Goal: Task Accomplishment & Management: Use online tool/utility

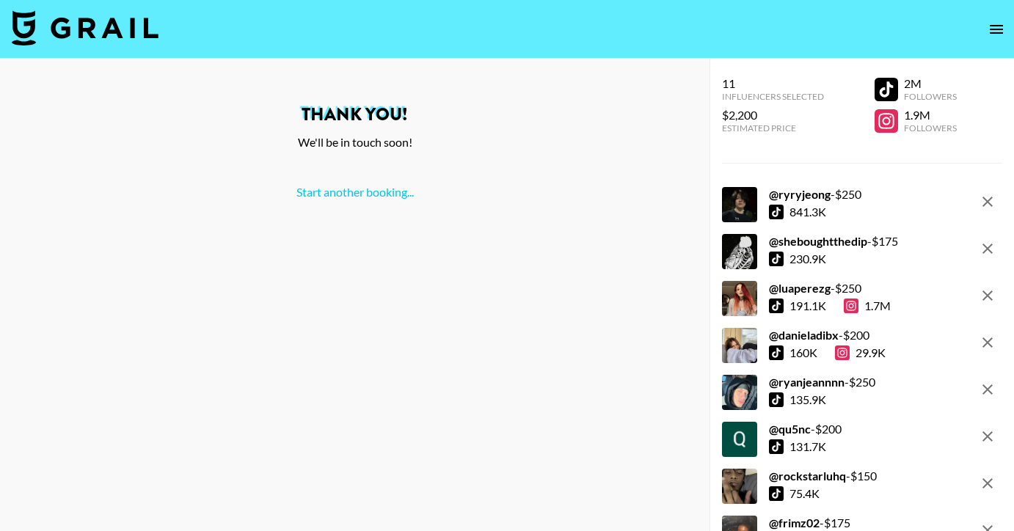
scroll to position [81, 0]
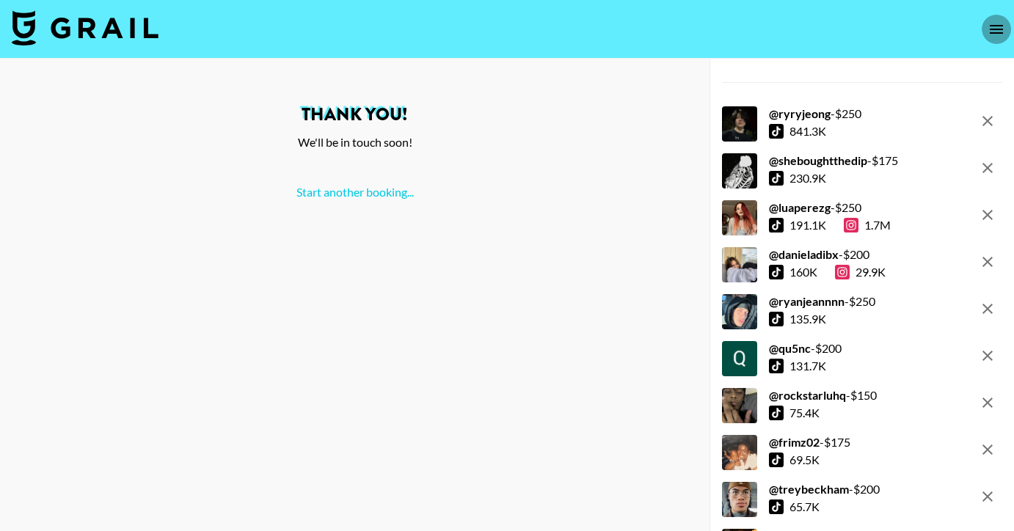
click at [998, 32] on icon "open drawer" at bounding box center [996, 29] width 13 height 9
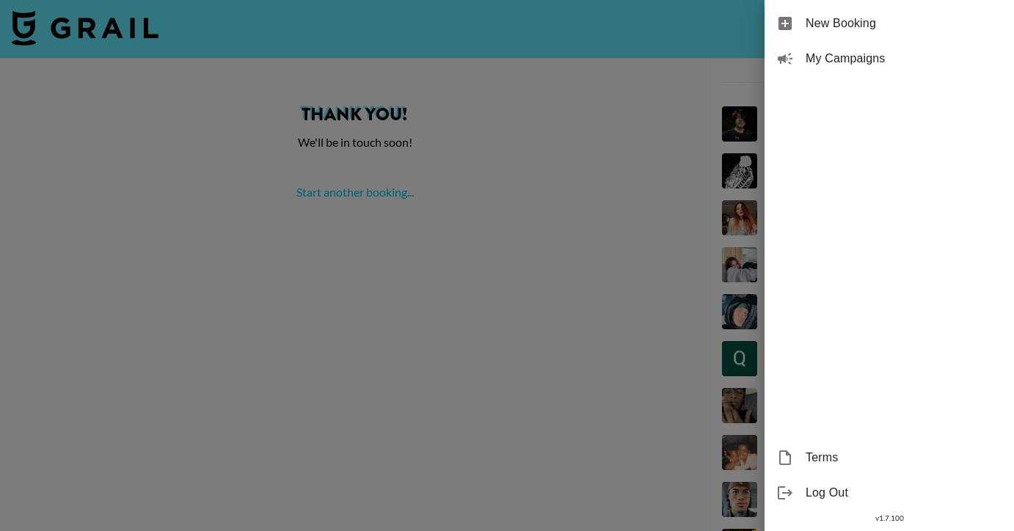
click at [867, 59] on span "My Campaigns" at bounding box center [904, 59] width 197 height 18
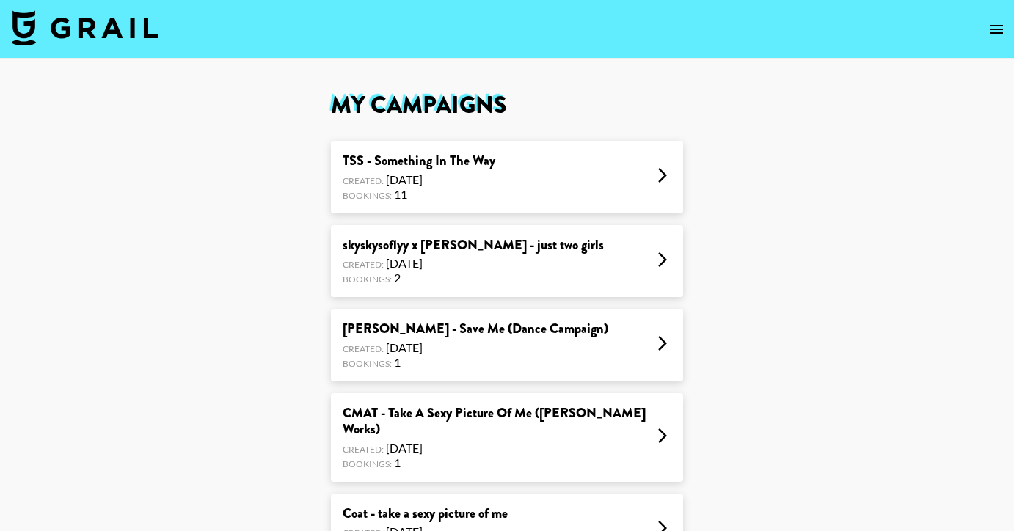
click at [617, 163] on div "TSS - Something In The Way Created: [DATE] Bookings: 11" at bounding box center [507, 177] width 352 height 73
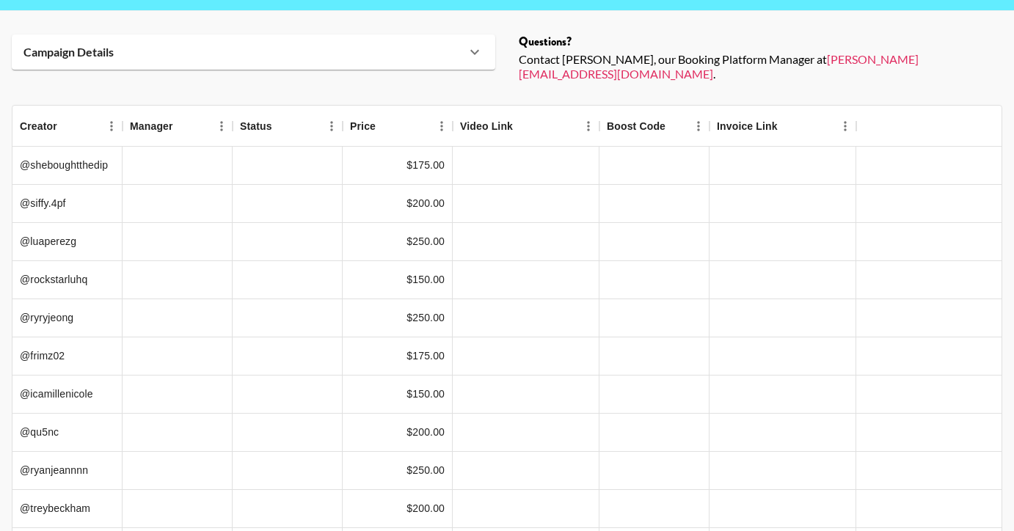
scroll to position [145, 0]
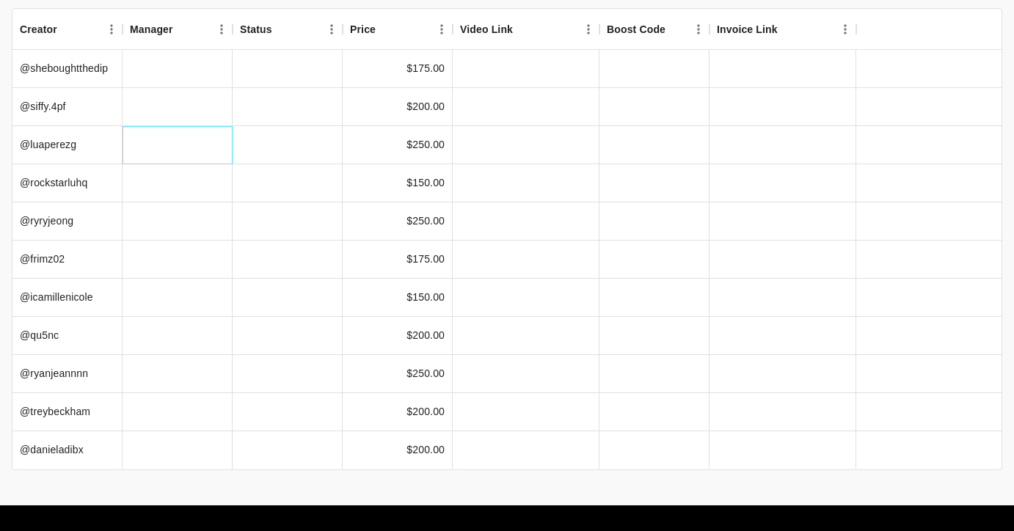
click at [178, 126] on div at bounding box center [178, 145] width 110 height 38
click at [473, 126] on div at bounding box center [526, 145] width 147 height 38
click at [139, 50] on div at bounding box center [178, 69] width 110 height 38
click at [992, 50] on div at bounding box center [928, 69] width 145 height 38
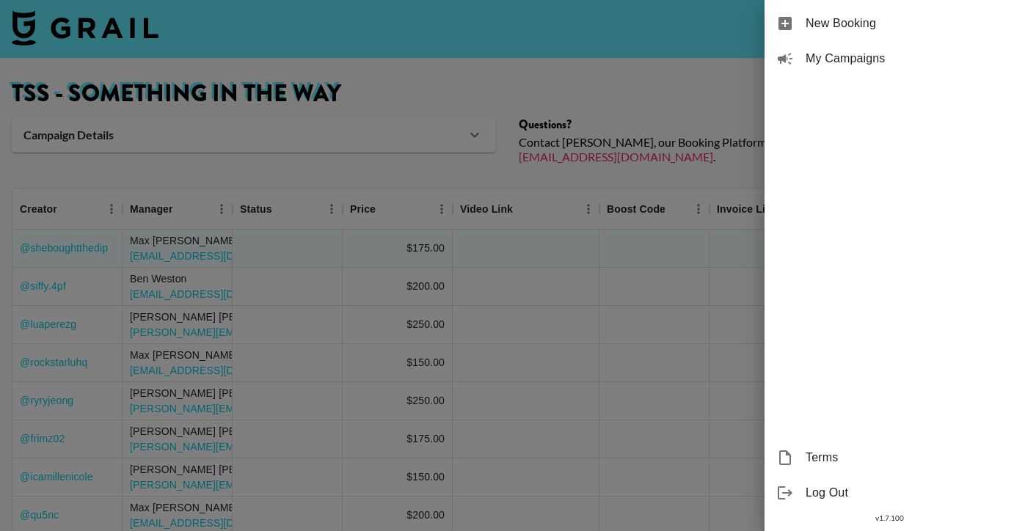
click at [873, 37] on div "New Booking" at bounding box center [890, 23] width 250 height 35
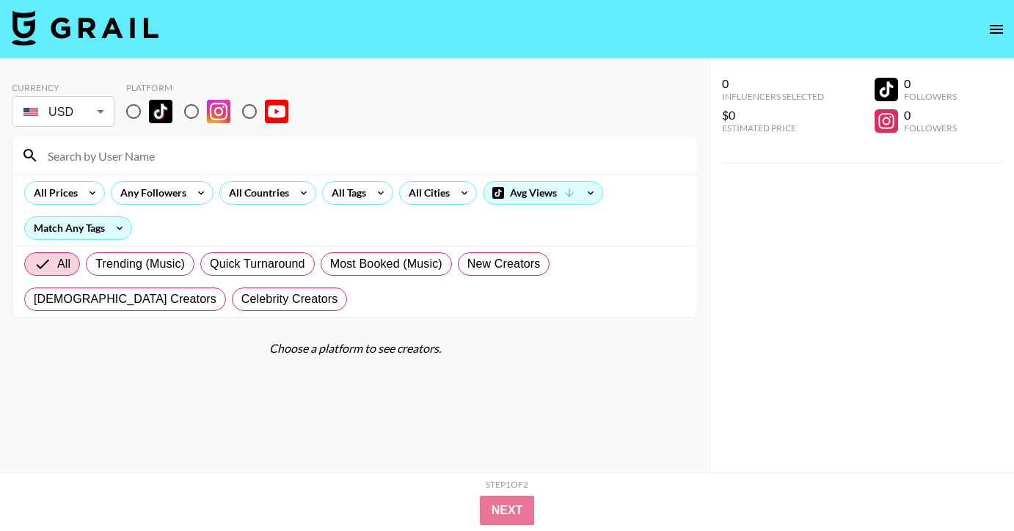
click at [84, 156] on input at bounding box center [363, 155] width 649 height 23
paste input "lupecozzolino"
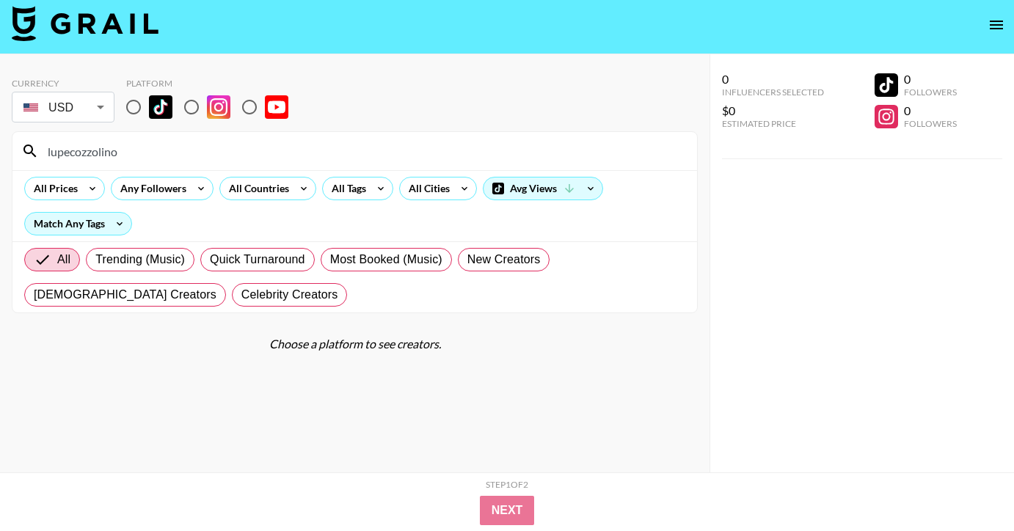
type input "lupecozzolino"
click at [134, 104] on input "radio" at bounding box center [133, 107] width 31 height 31
radio input "true"
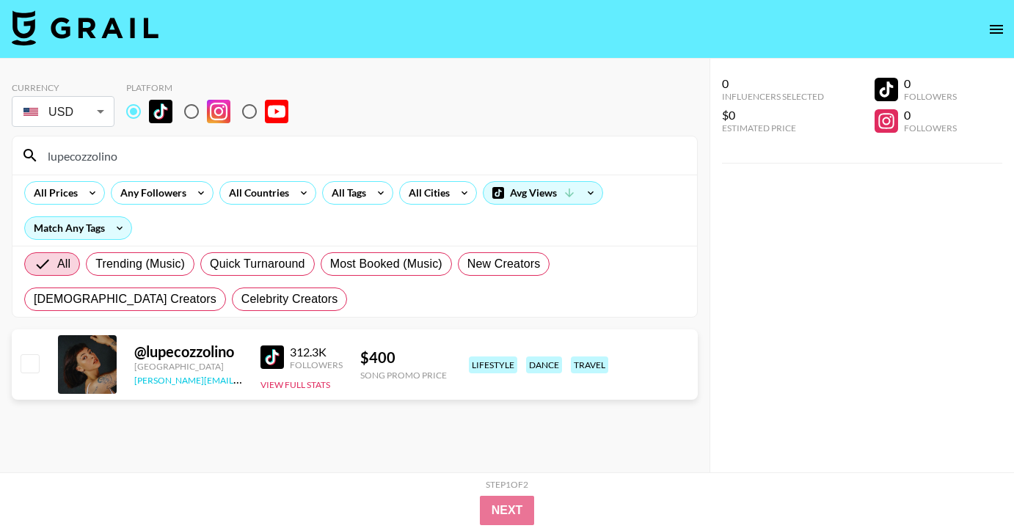
click at [143, 380] on link "[PERSON_NAME][EMAIL_ADDRESS][DOMAIN_NAME]" at bounding box center [242, 379] width 217 height 14
click at [296, 388] on button "View Full Stats" at bounding box center [296, 384] width 70 height 11
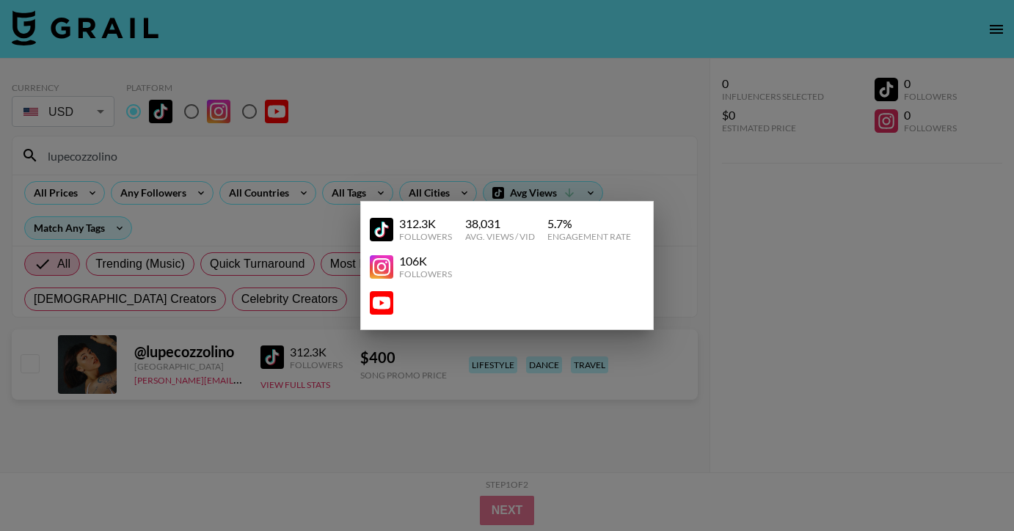
click at [400, 394] on div at bounding box center [507, 265] width 1014 height 531
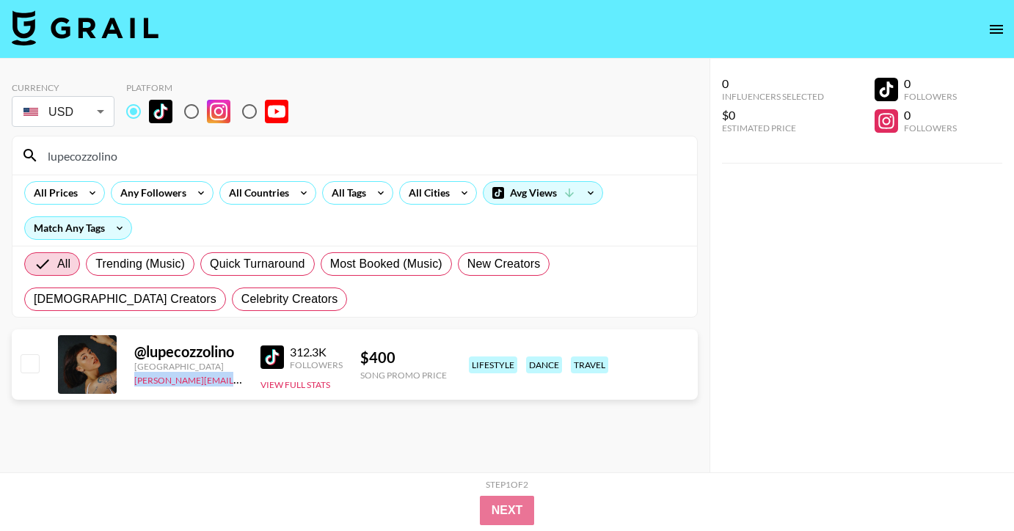
drag, startPoint x: 130, startPoint y: 380, endPoint x: 243, endPoint y: 382, distance: 113.0
click at [243, 382] on div "@ lupecozzolino Argentina [PERSON_NAME][EMAIL_ADDRESS][DOMAIN_NAME] 312.3K Foll…" at bounding box center [355, 364] width 686 height 70
click at [238, 382] on link "[PERSON_NAME][EMAIL_ADDRESS][DOMAIN_NAME]" at bounding box center [242, 379] width 217 height 14
copy link "[PERSON_NAME]"
drag, startPoint x: 128, startPoint y: 159, endPoint x: 46, endPoint y: 156, distance: 81.5
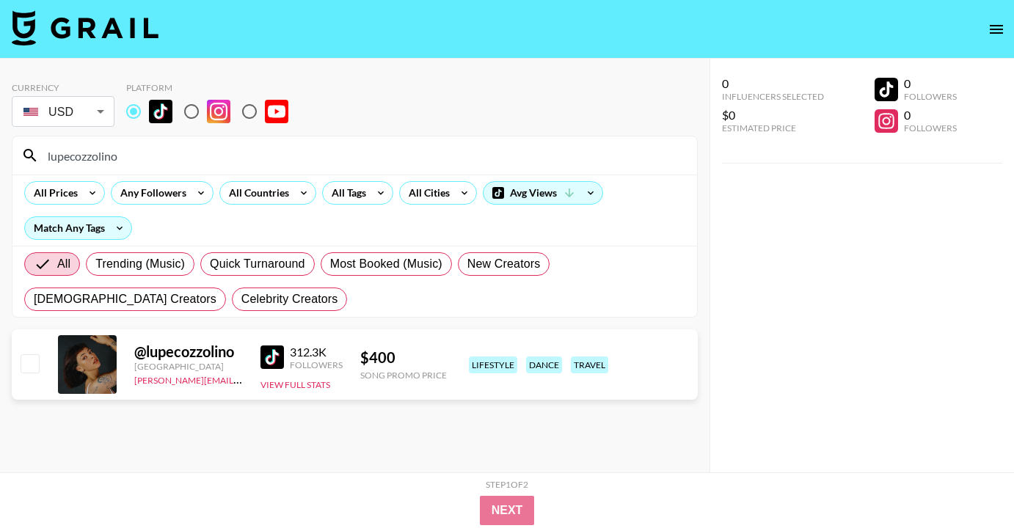
click at [46, 156] on input "lupecozzolino" at bounding box center [363, 155] width 649 height 23
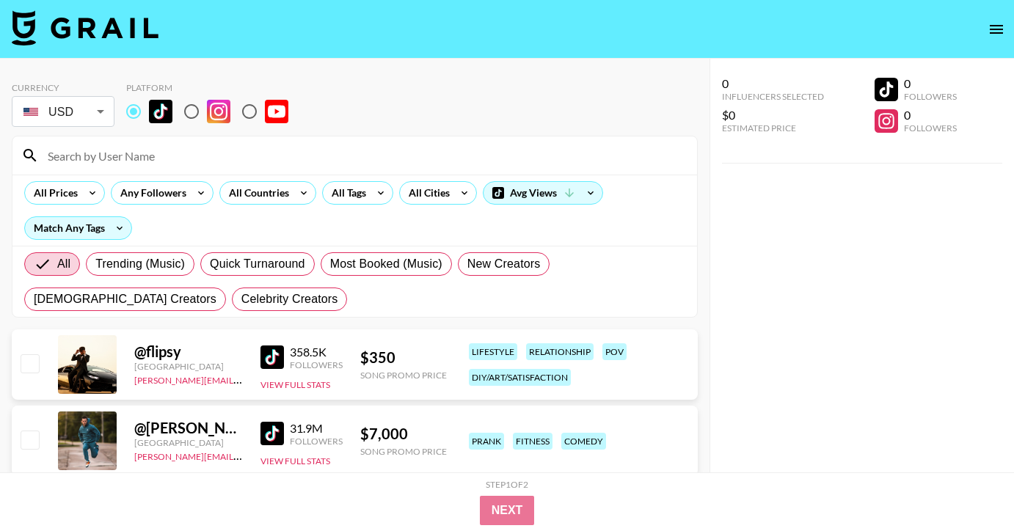
paste input "ryryjeong"
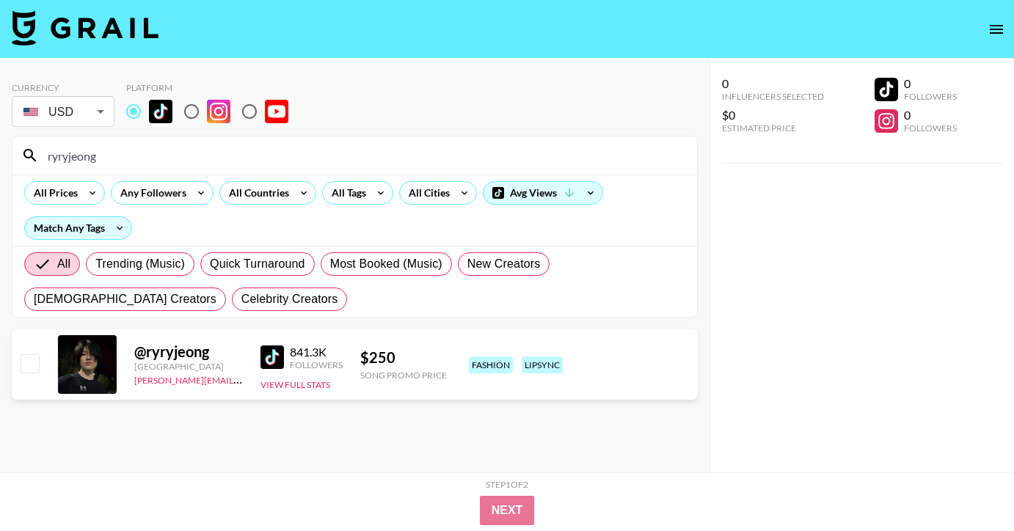
type input "ryryjeong"
drag, startPoint x: 228, startPoint y: 382, endPoint x: 129, endPoint y: 379, distance: 99.1
click at [129, 379] on div "@ ryryjeong [GEOGRAPHIC_DATA] [PERSON_NAME][EMAIL_ADDRESS][DOMAIN_NAME] 841.3K …" at bounding box center [355, 364] width 686 height 70
copy link "[PERSON_NAME][EMAIL_ADDRESS][DOMAIN_NAME]"
drag, startPoint x: 106, startPoint y: 161, endPoint x: 45, endPoint y: 158, distance: 61.0
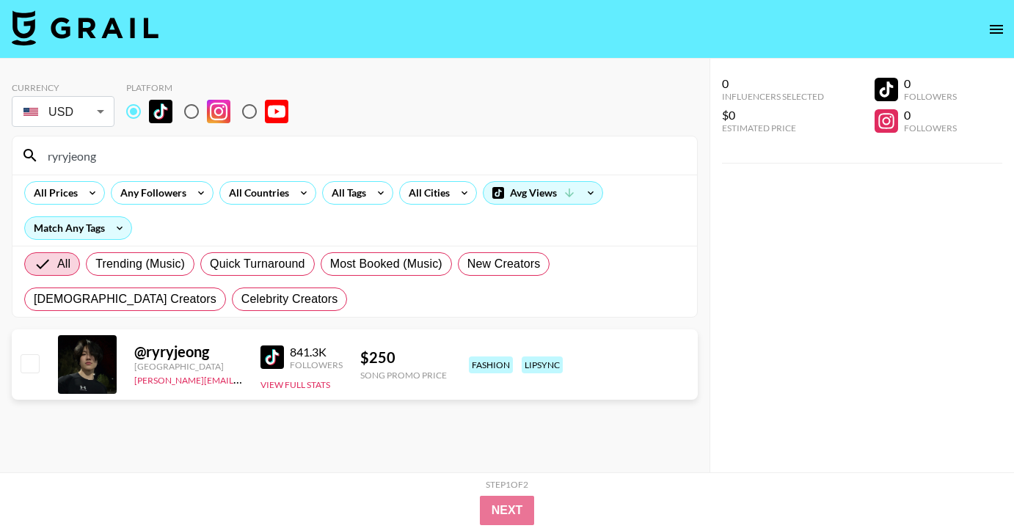
click at [45, 158] on input "ryryjeong" at bounding box center [363, 155] width 649 height 23
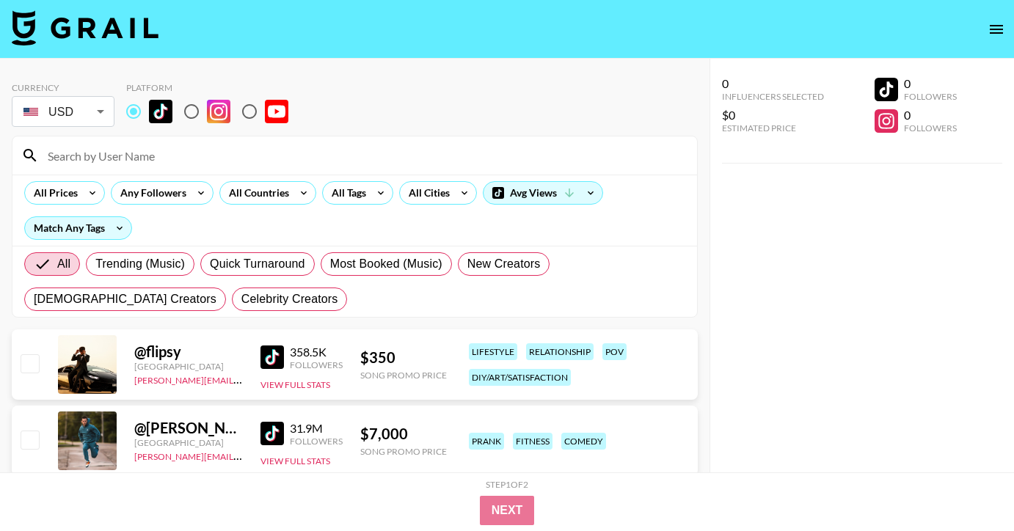
paste input "[URL][DOMAIN_NAME]"
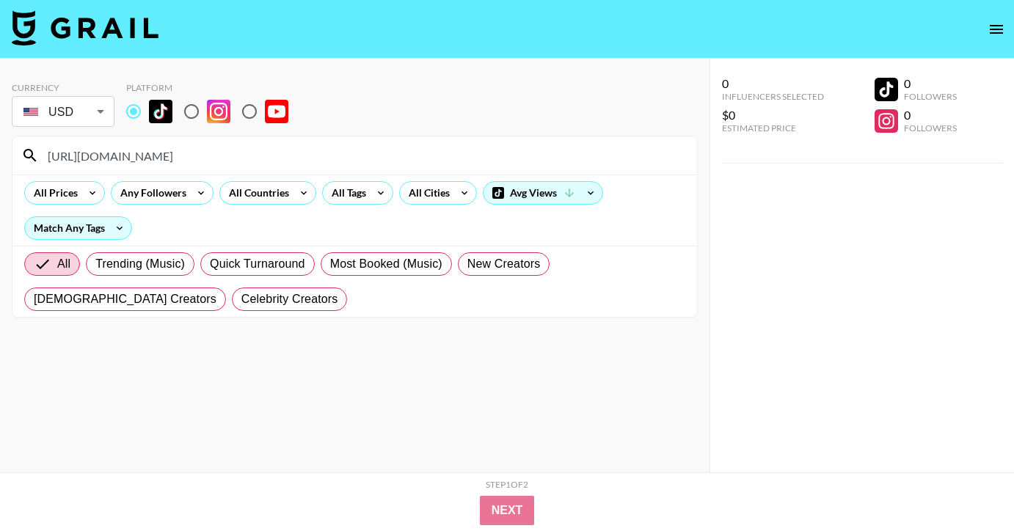
drag, startPoint x: 184, startPoint y: 157, endPoint x: 45, endPoint y: 156, distance: 139.4
click at [45, 156] on input "[URL][DOMAIN_NAME]" at bounding box center [363, 155] width 649 height 23
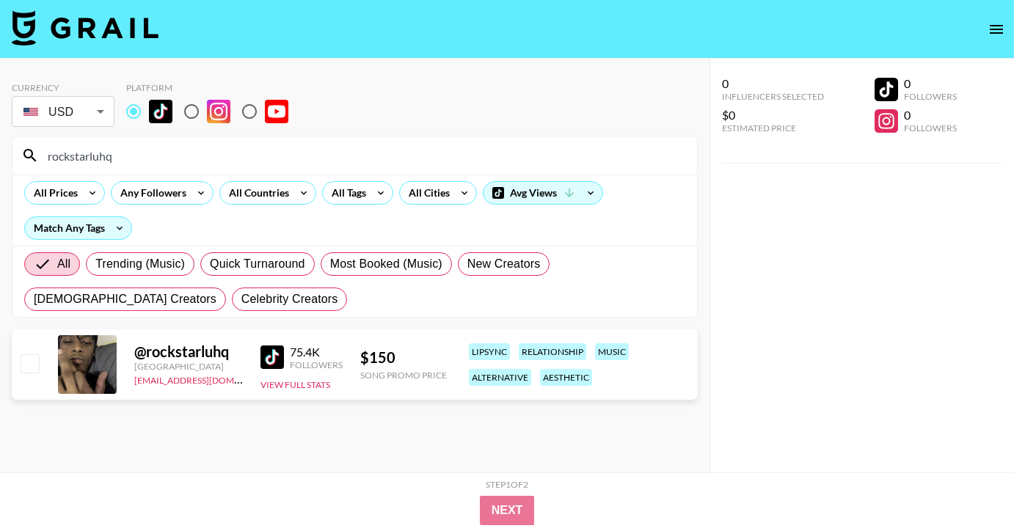
type input "rockstarluhq"
drag, startPoint x: 225, startPoint y: 382, endPoint x: 135, endPoint y: 381, distance: 89.5
click at [135, 381] on div "[EMAIL_ADDRESS][DOMAIN_NAME]" at bounding box center [188, 379] width 109 height 15
copy link "[EMAIL_ADDRESS][DOMAIN_NAME]"
drag, startPoint x: 117, startPoint y: 157, endPoint x: 37, endPoint y: 157, distance: 79.3
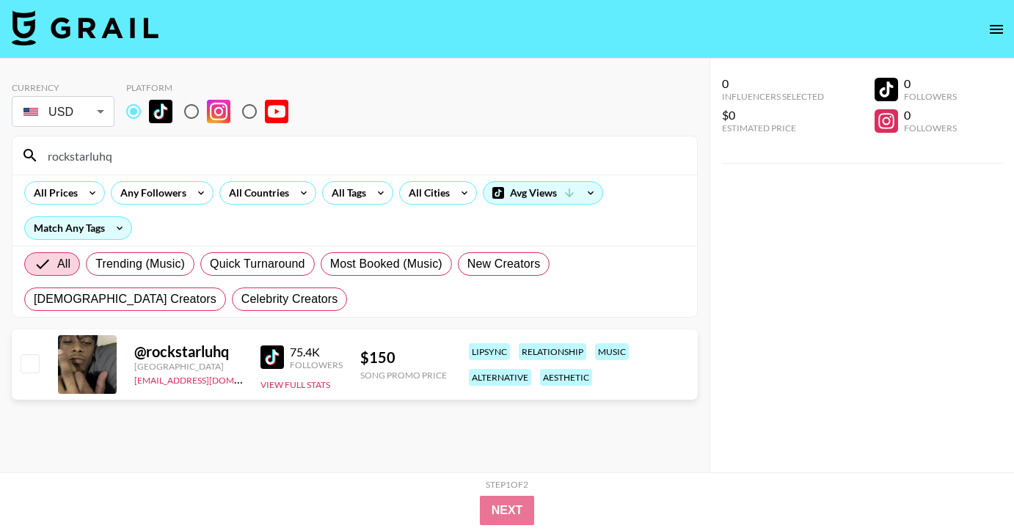
click at [37, 157] on div "rockstarluhq" at bounding box center [354, 155] width 685 height 38
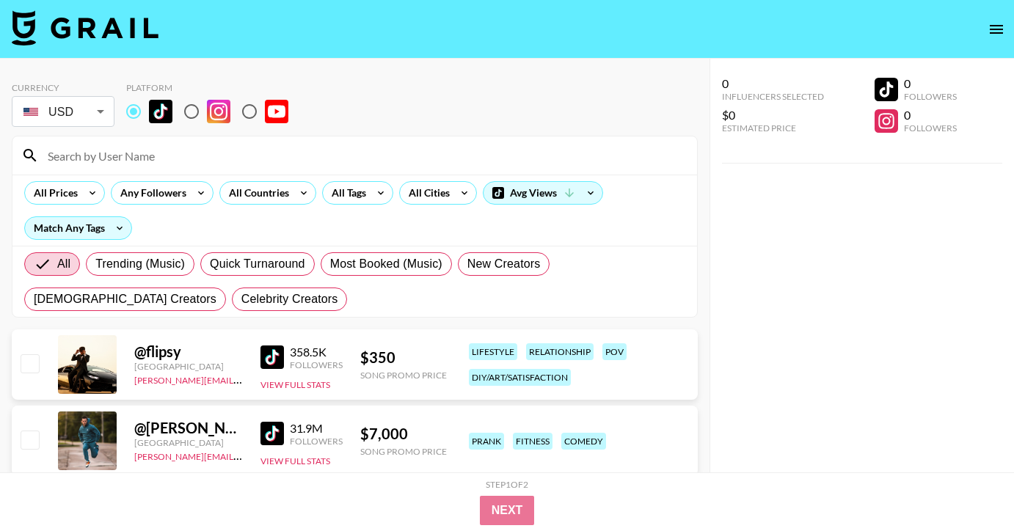
paste input "sheboughtthedip"
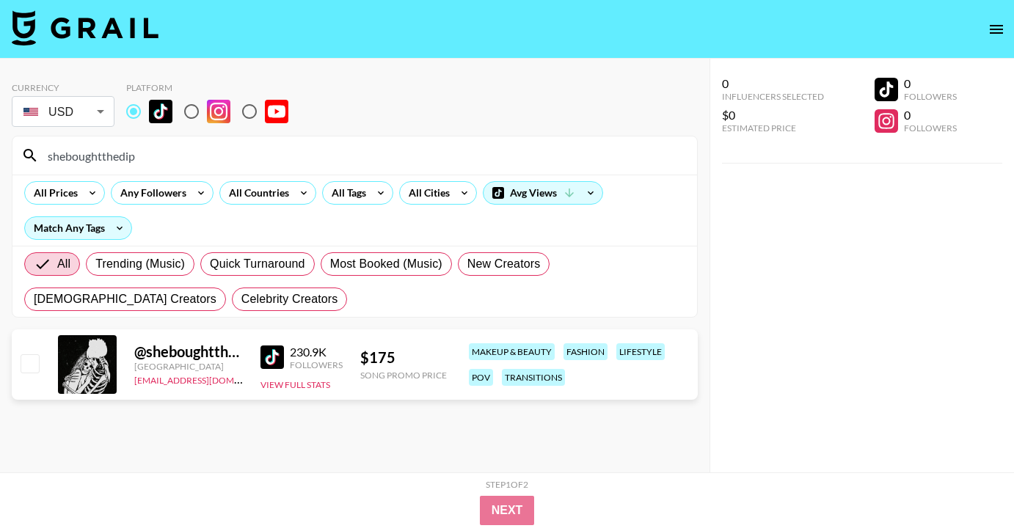
type input "sheboughtthedip"
drag, startPoint x: 221, startPoint y: 380, endPoint x: 130, endPoint y: 381, distance: 91.0
click at [130, 381] on div "@ sheboughtthedip [GEOGRAPHIC_DATA] [EMAIL_ADDRESS][DOMAIN_NAME] 230.9K Followe…" at bounding box center [355, 364] width 686 height 70
copy link "[EMAIL_ADDRESS][DOMAIN_NAME]"
